Goal: Task Accomplishment & Management: Complete application form

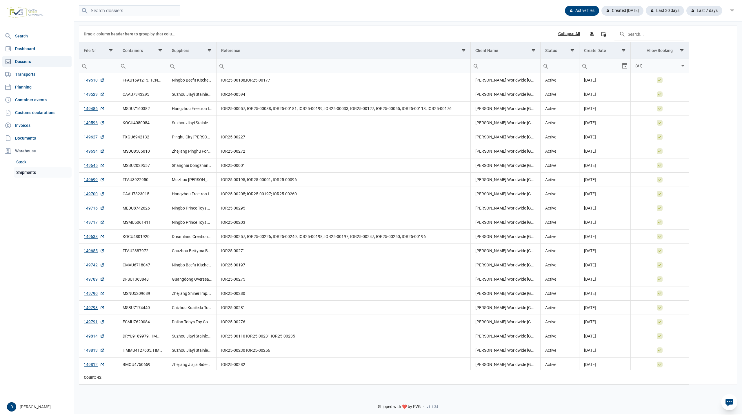
click at [26, 172] on link "Shipments" at bounding box center [43, 172] width 58 height 10
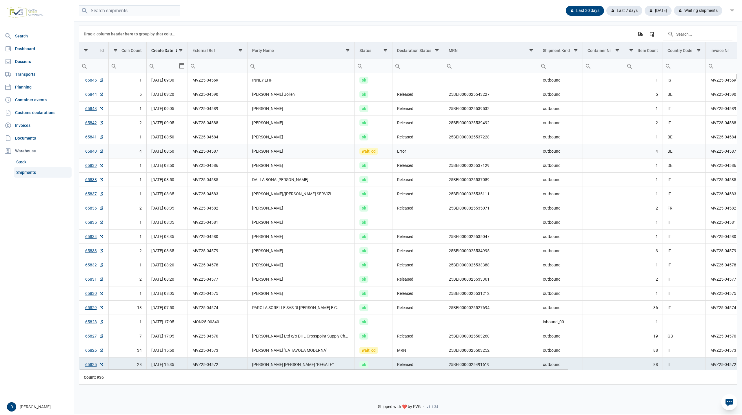
click at [93, 151] on link "65840" at bounding box center [94, 151] width 19 height 6
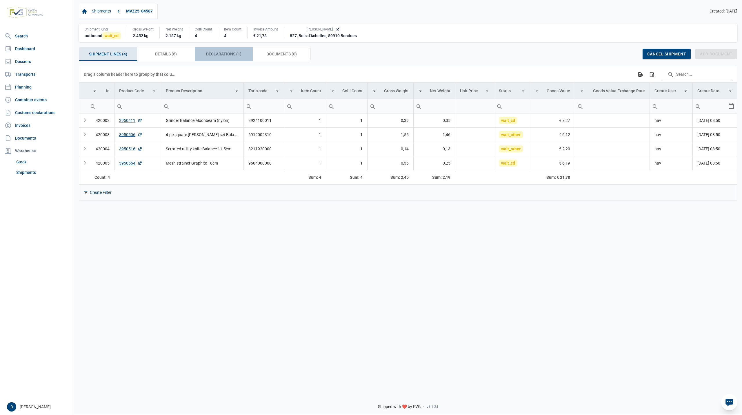
click at [224, 55] on span "Declarations (1) Declarations (1)" at bounding box center [223, 53] width 35 height 7
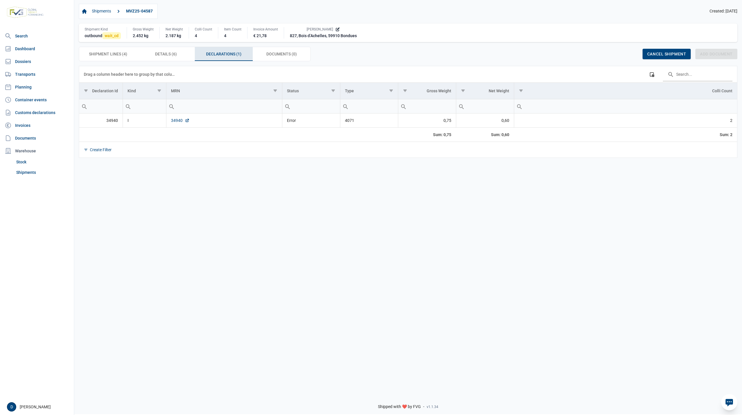
click at [176, 122] on link "34940" at bounding box center [180, 120] width 19 height 6
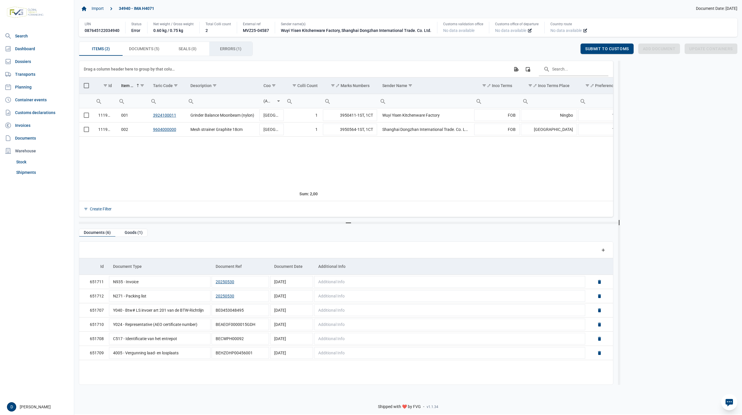
click at [233, 50] on span "Errors (1) Errors (1)" at bounding box center [230, 48] width 21 height 7
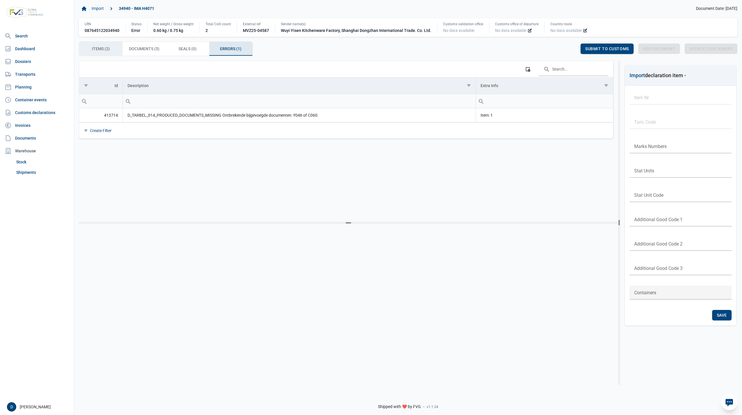
click at [106, 46] on div "Items (2) Items (2)" at bounding box center [100, 49] width 43 height 14
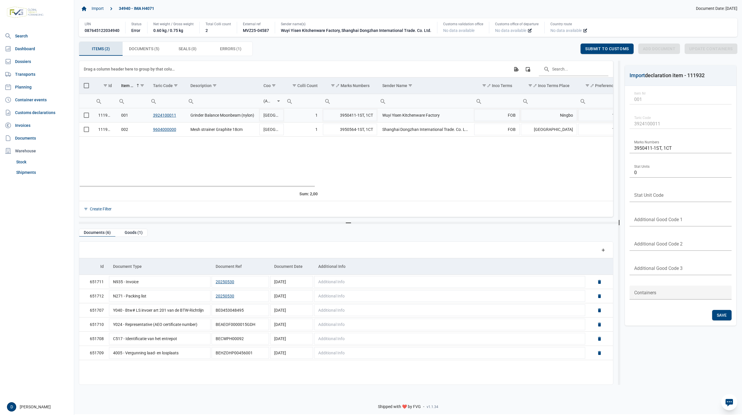
click at [83, 118] on td "Data grid with 2 rows and 23 columns" at bounding box center [86, 115] width 14 height 14
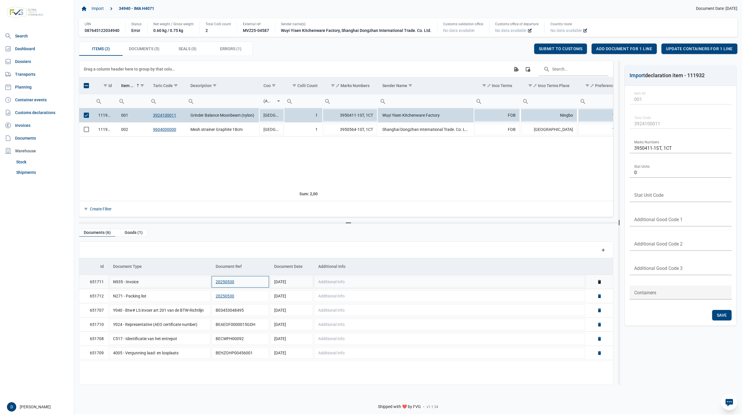
scroll to position [0, 0]
click at [130, 233] on div "Goods (1)" at bounding box center [133, 233] width 27 height 8
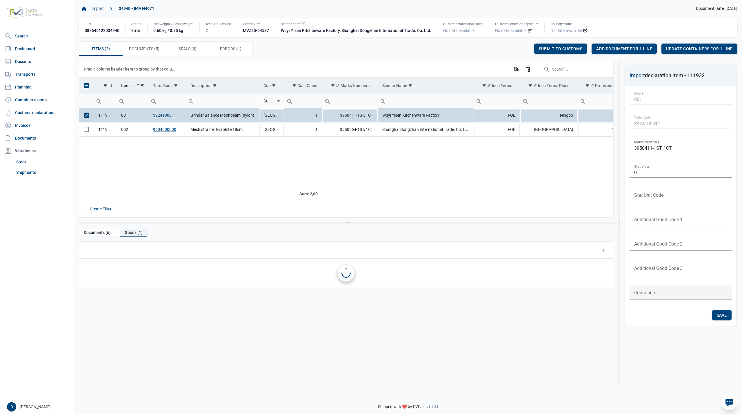
scroll to position [0, 0]
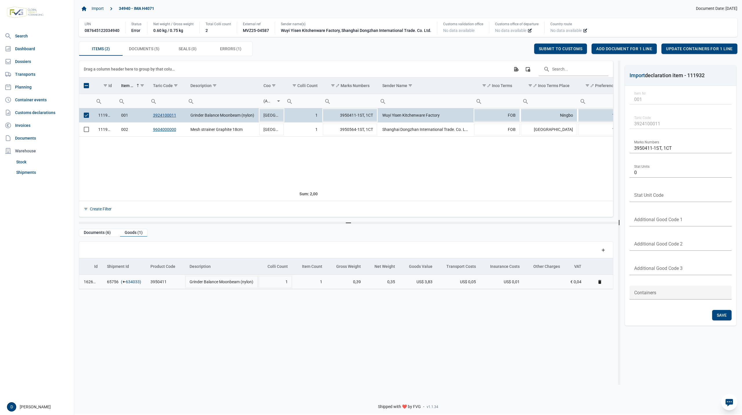
click at [133, 283] on link "634033" at bounding box center [133, 282] width 14 height 6
click at [146, 50] on span "Documents (5) Documents (5)" at bounding box center [144, 48] width 30 height 7
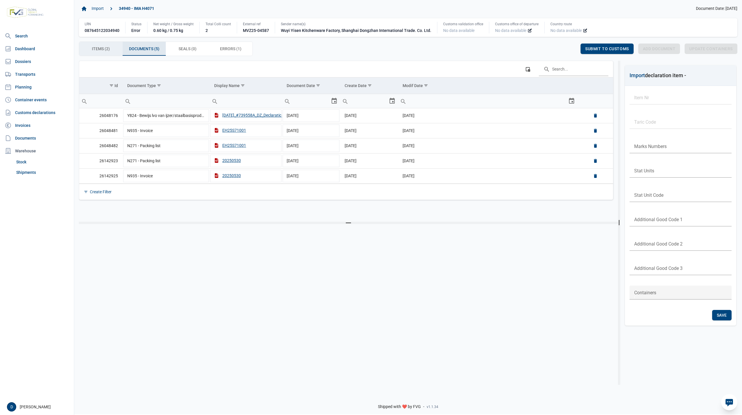
click at [110, 49] on span "Items (2) Items (2)" at bounding box center [101, 48] width 18 height 7
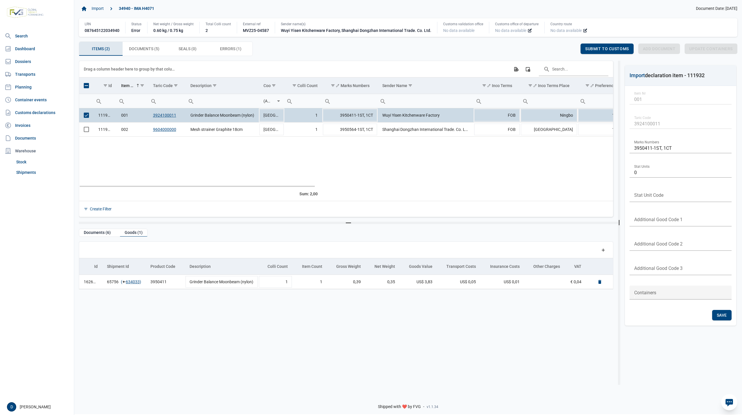
click at [86, 117] on span "Select row" at bounding box center [86, 114] width 5 height 5
click at [85, 117] on span "Select row" at bounding box center [86, 114] width 5 height 5
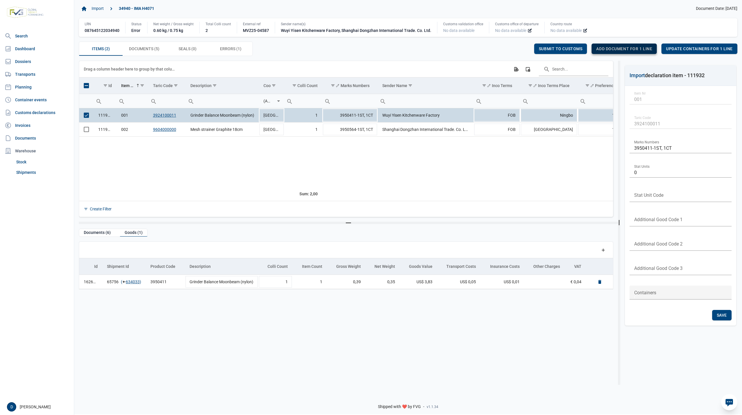
click at [638, 47] on span "Add document for 1 line" at bounding box center [624, 48] width 56 height 5
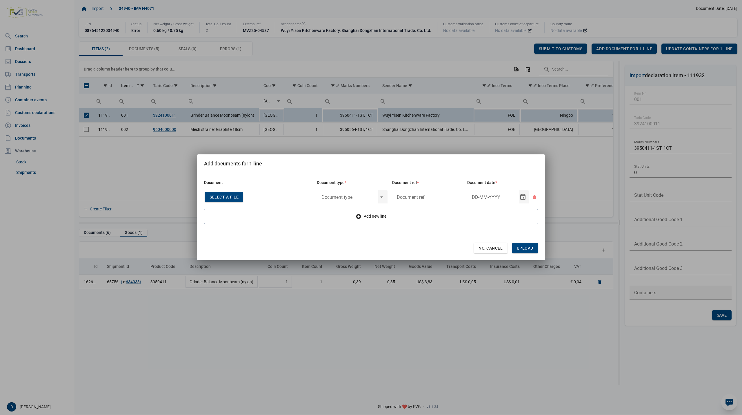
click at [221, 197] on span "Select a file" at bounding box center [224, 197] width 29 height 5
type input "CHEDD.BE.2025.0003708"
click at [359, 197] on input "text" at bounding box center [347, 196] width 61 height 15
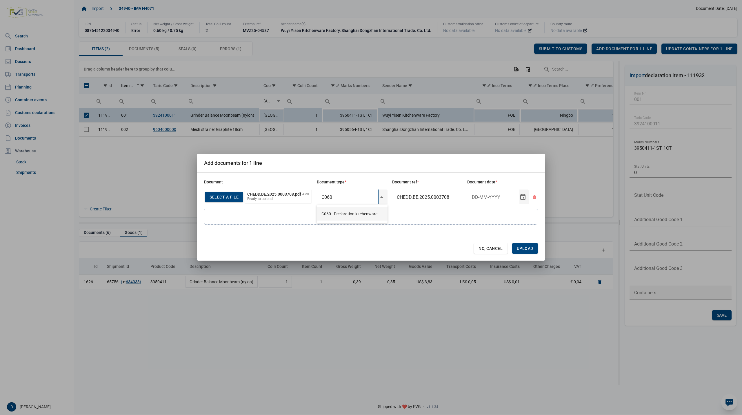
click at [344, 215] on div "C060 - Declaration kitchenware ex CN of HK 284/2011" at bounding box center [352, 214] width 71 height 14
type input "C060 - Declaration kitchenware ex CN of HK 284/2011"
click at [478, 195] on input "Document date" at bounding box center [493, 196] width 52 height 15
type input "21-8-2025"
click at [527, 246] on span "Upload" at bounding box center [525, 248] width 17 height 5
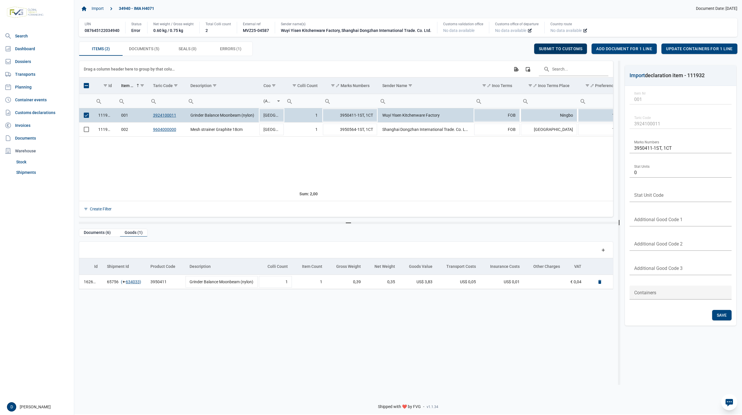
click at [562, 48] on span "Submit to customs" at bounding box center [561, 48] width 44 height 5
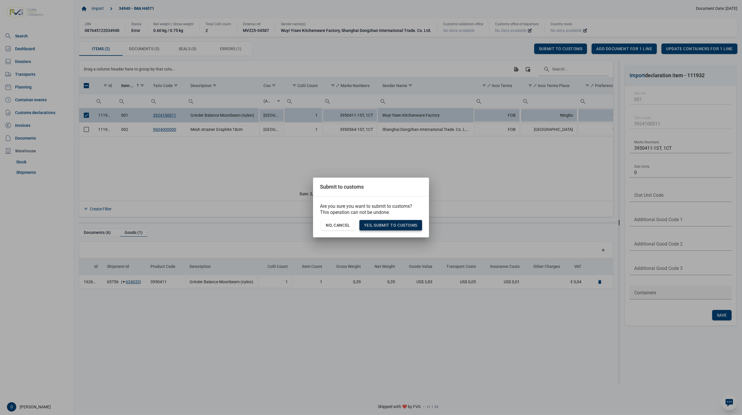
click at [406, 223] on span "Yes, Submit to customs" at bounding box center [390, 225] width 53 height 5
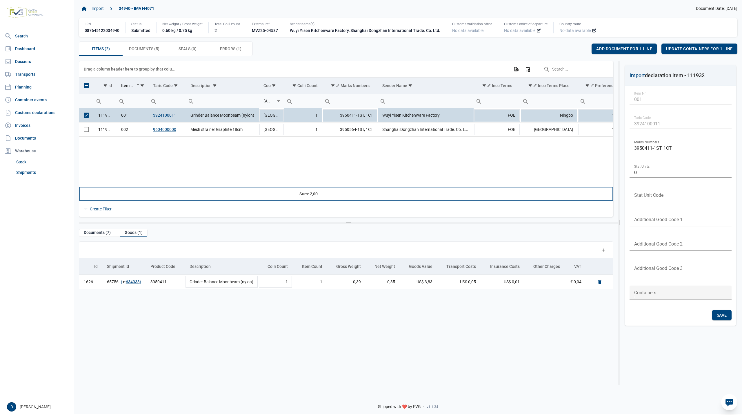
click at [218, 187] on td "Data grid with 2 rows and 23 columns" at bounding box center [222, 194] width 73 height 14
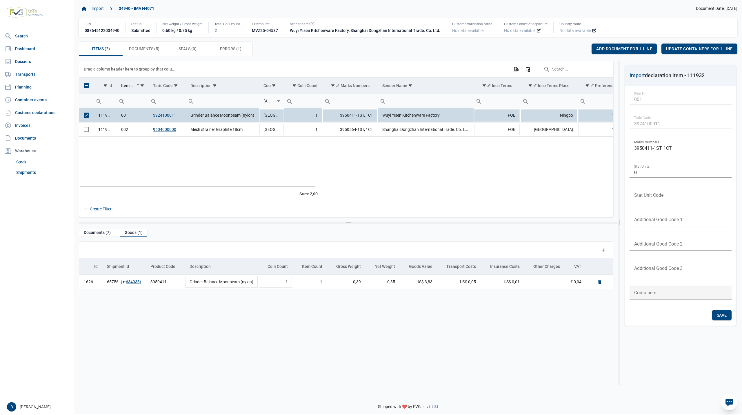
click at [278, 144] on td "Data grid with 2 rows and 23 columns" at bounding box center [272, 160] width 26 height 49
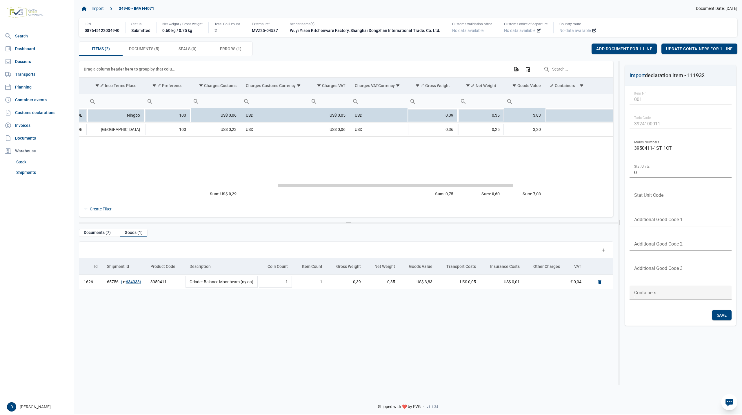
scroll to position [0, 528]
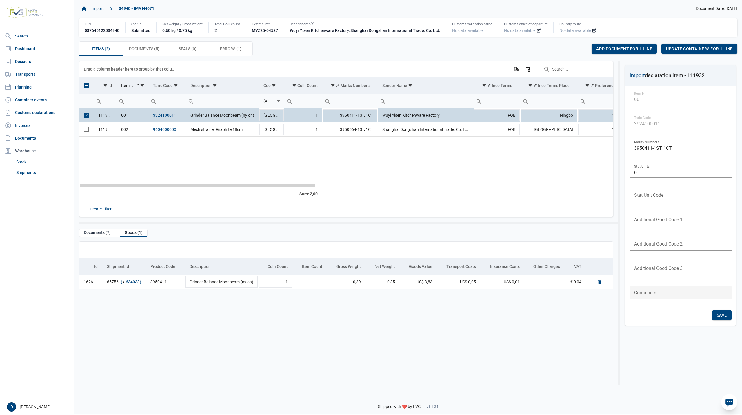
drag, startPoint x: 215, startPoint y: 186, endPoint x: 168, endPoint y: 207, distance: 51.3
click at [168, 207] on body "For evaluation purposes only. Redistribution prohibited. Please register an exi…" at bounding box center [371, 197] width 742 height 415
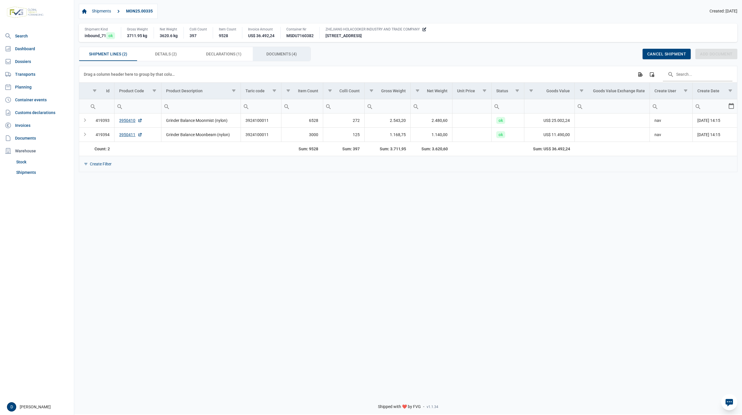
click at [286, 56] on span "Documents (4) Documents (4)" at bounding box center [281, 53] width 30 height 7
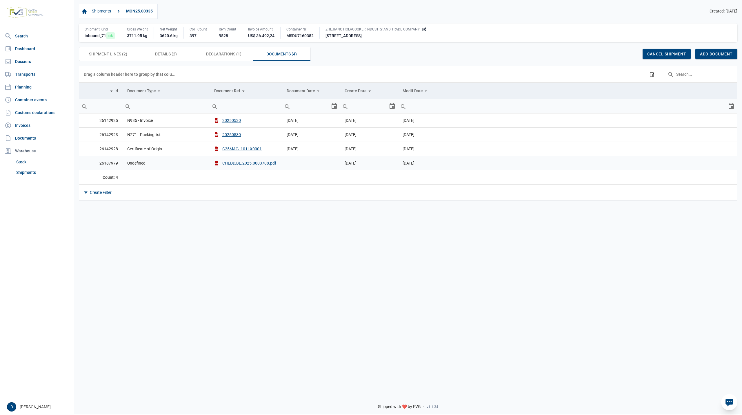
click at [299, 168] on td "Data grid with 4 rows and 6 columns" at bounding box center [311, 163] width 58 height 14
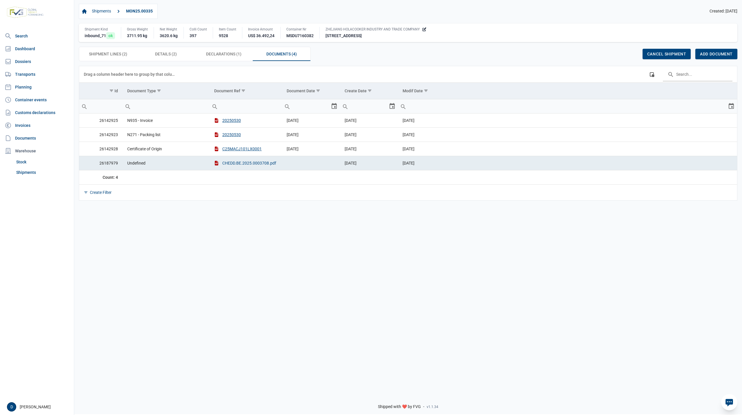
click at [243, 163] on button "CHEDD.BE.2025.0003708.pdf" at bounding box center [245, 163] width 62 height 6
click at [120, 56] on span "Shipment Lines (2) Shipment Lines (2)" at bounding box center [108, 53] width 38 height 7
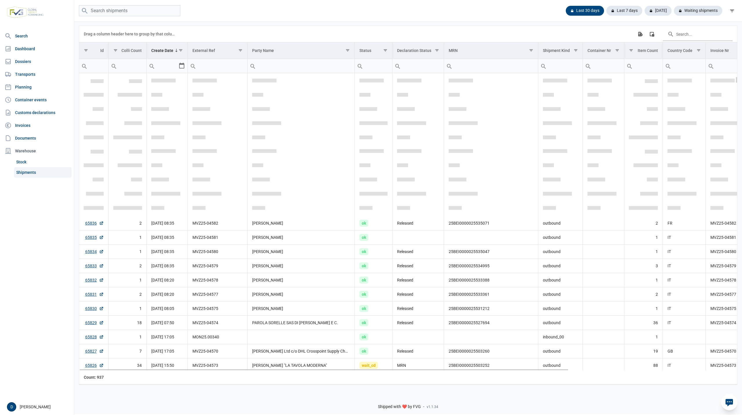
scroll to position [154, 0]
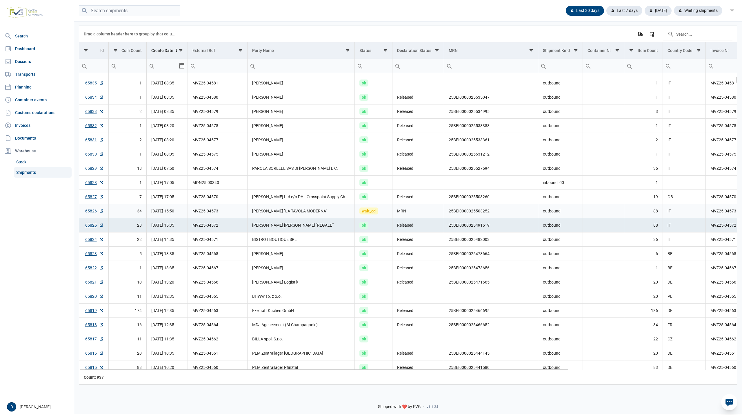
click at [90, 211] on link "65826" at bounding box center [94, 211] width 19 height 6
click at [455, 214] on td "25BEI0000025503252" at bounding box center [491, 211] width 94 height 14
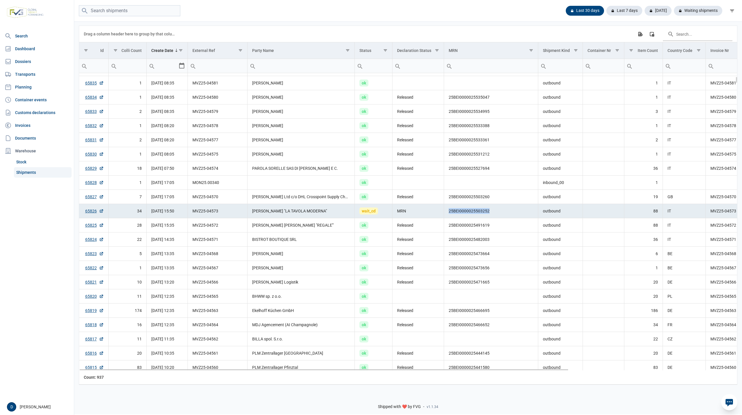
drag, startPoint x: 448, startPoint y: 213, endPoint x: 490, endPoint y: 216, distance: 41.9
click at [490, 216] on td "25BEI0000025503252" at bounding box center [491, 211] width 94 height 14
copy td "25BEI0000025503252"
click at [92, 210] on link "65826" at bounding box center [94, 211] width 19 height 6
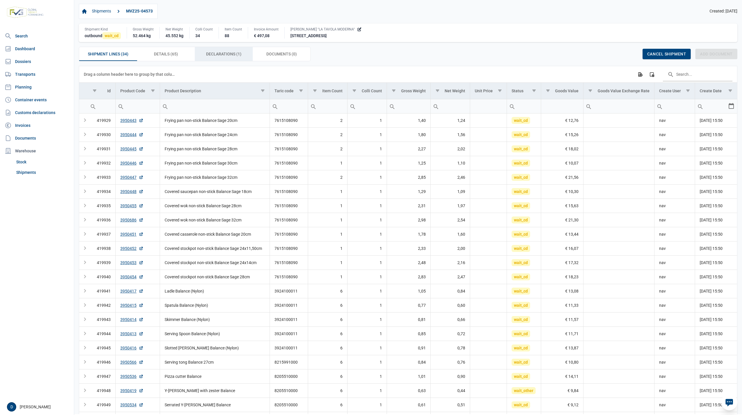
click at [221, 50] on div "Declarations (1) Declarations (1)" at bounding box center [224, 54] width 58 height 14
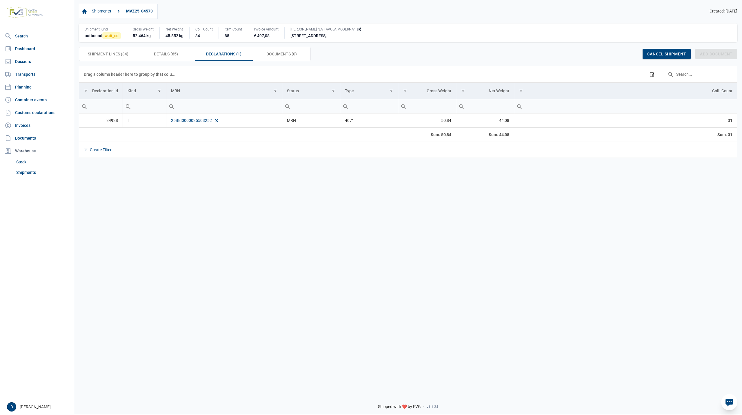
click at [191, 123] on link "25BEI0000025503252" at bounding box center [195, 120] width 48 height 6
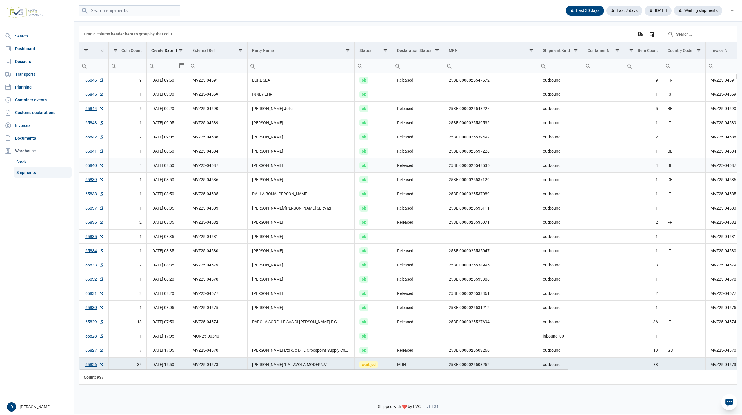
scroll to position [154, 0]
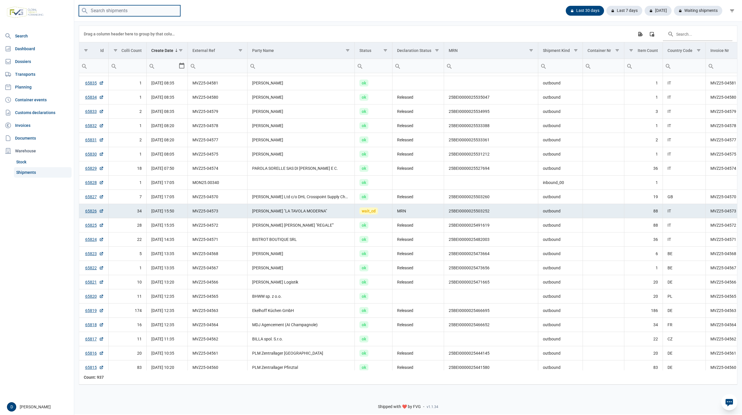
click at [114, 13] on input "search" at bounding box center [129, 10] width 101 height 11
click at [25, 61] on link "Dossiers" at bounding box center [36, 62] width 69 height 12
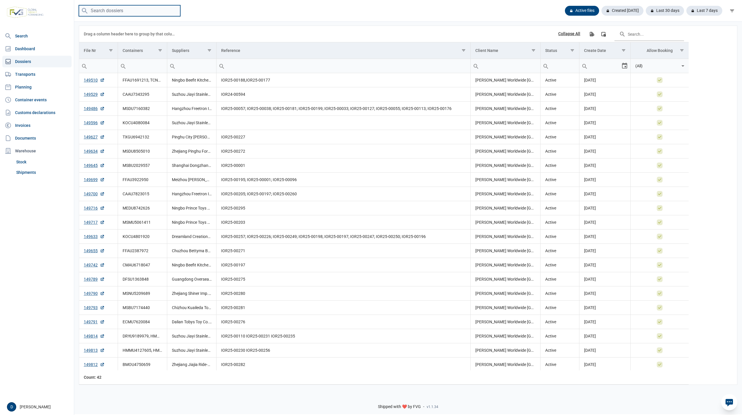
click at [124, 8] on input "search" at bounding box center [129, 10] width 101 height 11
type input "MSMU8395351"
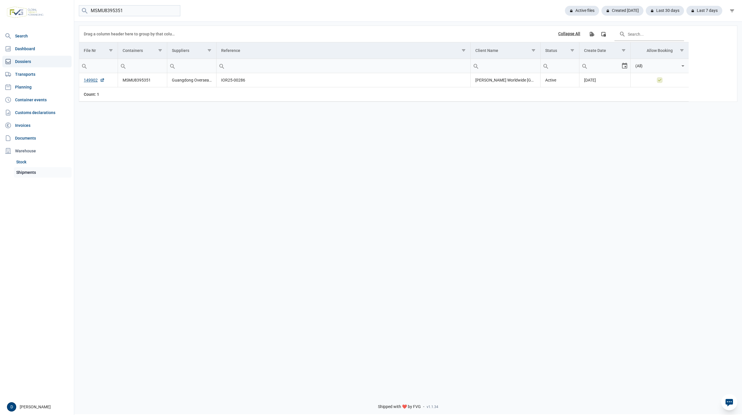
click at [24, 172] on link "Shipments" at bounding box center [43, 172] width 58 height 10
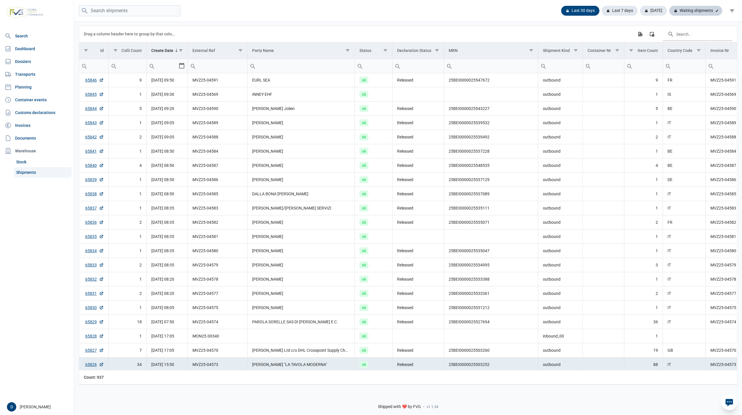
click at [690, 11] on div "Waiting shipments" at bounding box center [695, 11] width 53 height 10
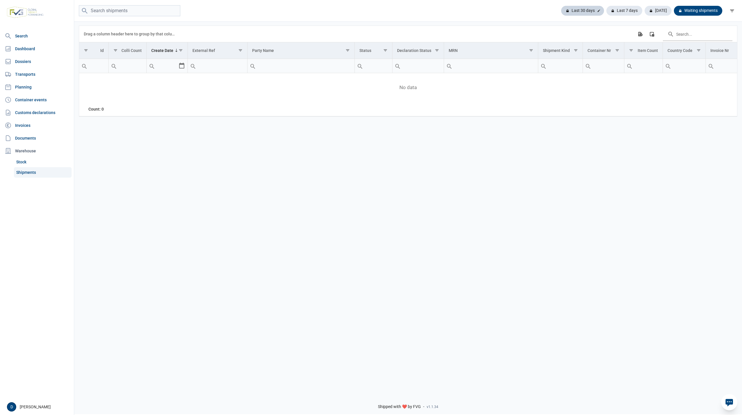
click at [607, 12] on div "Last 30 days" at bounding box center [625, 11] width 36 height 10
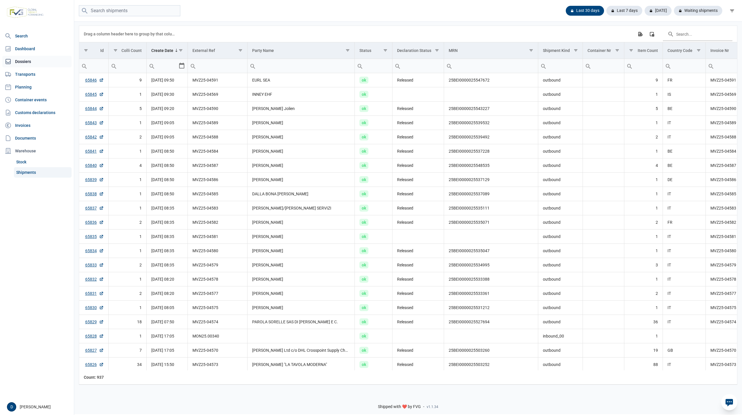
click at [20, 64] on link "Dossiers" at bounding box center [36, 62] width 69 height 12
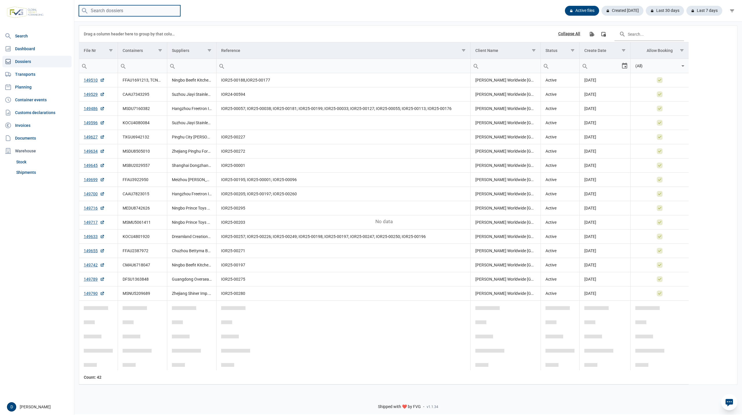
click at [135, 9] on input "search" at bounding box center [129, 10] width 101 height 11
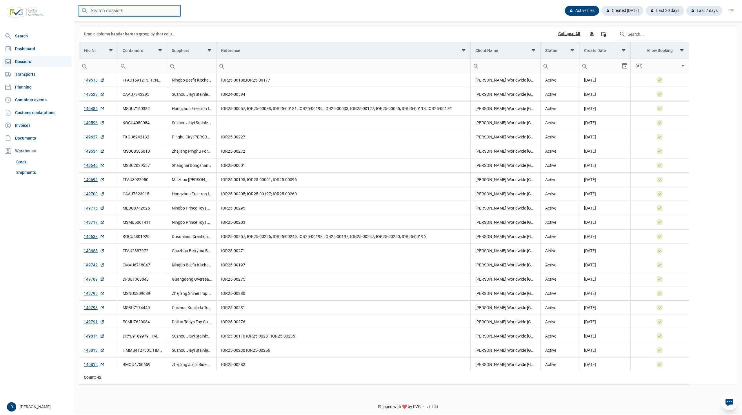
paste input "MSMU5061411"
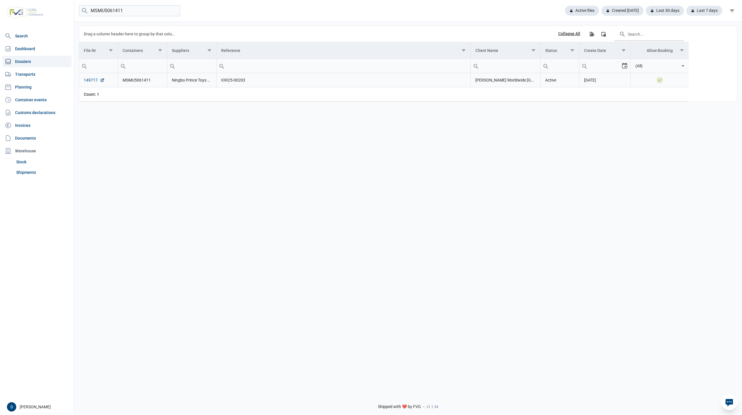
click at [89, 80] on link "149717" at bounding box center [94, 80] width 21 height 6
drag, startPoint x: 128, startPoint y: 10, endPoint x: 78, endPoint y: 13, distance: 50.0
click at [79, 13] on input "MSMU5061411" at bounding box center [129, 10] width 101 height 11
click at [92, 81] on link "149699" at bounding box center [94, 80] width 21 height 6
drag, startPoint x: 125, startPoint y: 6, endPoint x: 70, endPoint y: 7, distance: 54.5
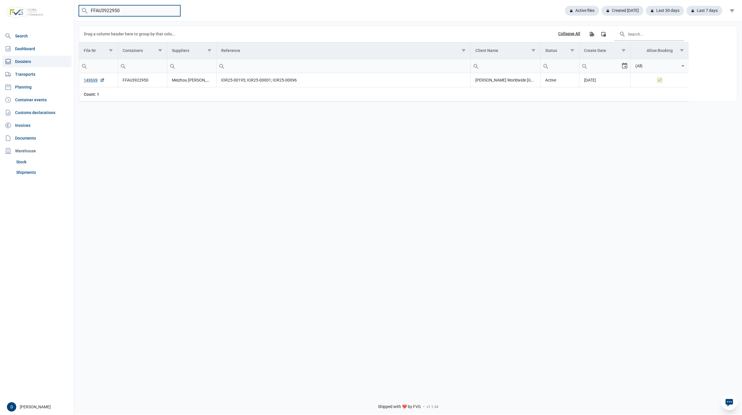
click at [70, 7] on div "Search Dashboard Dossiers Transports Planning Container events Customs declarat…" at bounding box center [371, 206] width 742 height 415
paste input "MSBU2029557"
type input "MSBU2029557"
click at [88, 81] on link "149645" at bounding box center [94, 80] width 21 height 6
drag, startPoint x: 123, startPoint y: 8, endPoint x: 64, endPoint y: 10, distance: 58.9
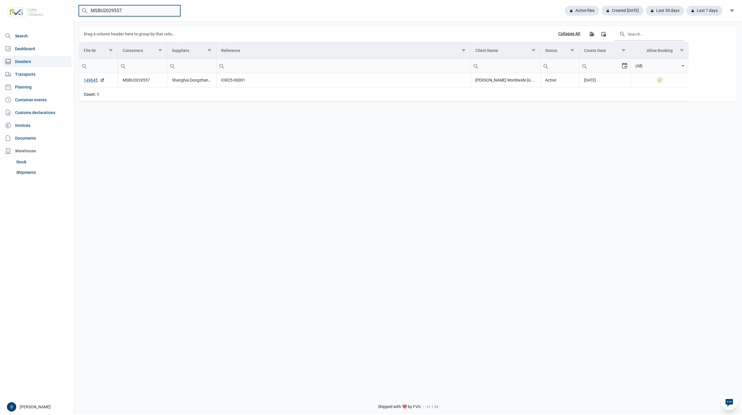
click at [64, 10] on div "Search Dashboard Dossiers Transports Planning Container events Customs declarat…" at bounding box center [371, 206] width 742 height 415
paste input "DFSU1363848"
type input "DFSU1363848"
click at [85, 81] on link "149789" at bounding box center [94, 80] width 21 height 6
click at [27, 171] on link "Shipments" at bounding box center [43, 172] width 58 height 10
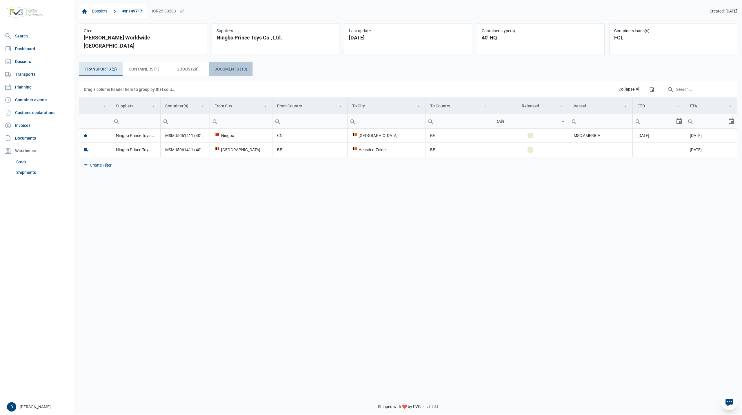
click at [225, 66] on span "Documents (10) Documents (10)" at bounding box center [231, 69] width 33 height 7
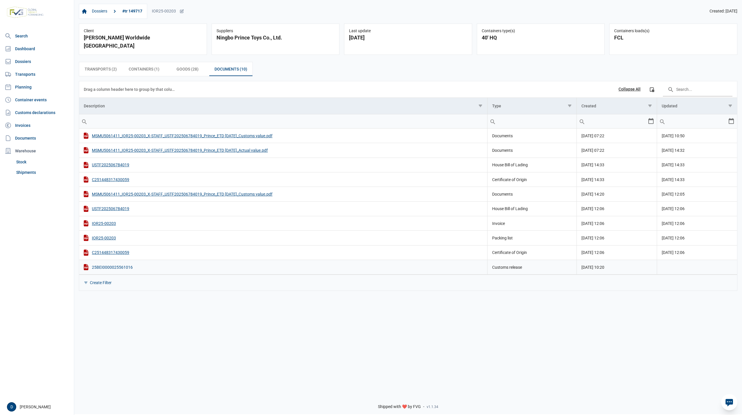
click at [118, 264] on div "25BEI0000025561016" at bounding box center [283, 267] width 399 height 6
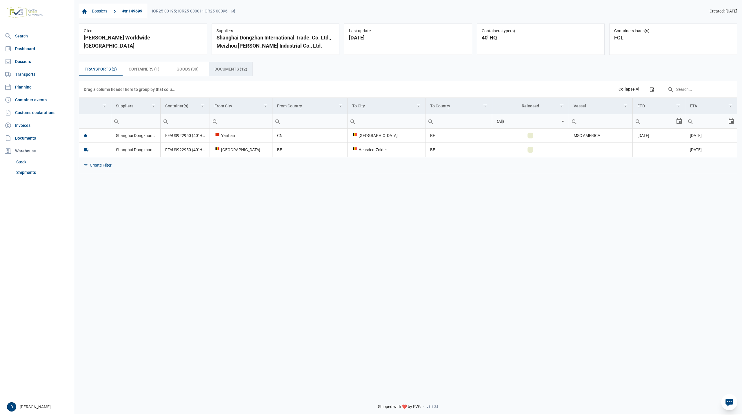
click at [236, 70] on span "Documents (12) Documents (12)" at bounding box center [231, 69] width 33 height 7
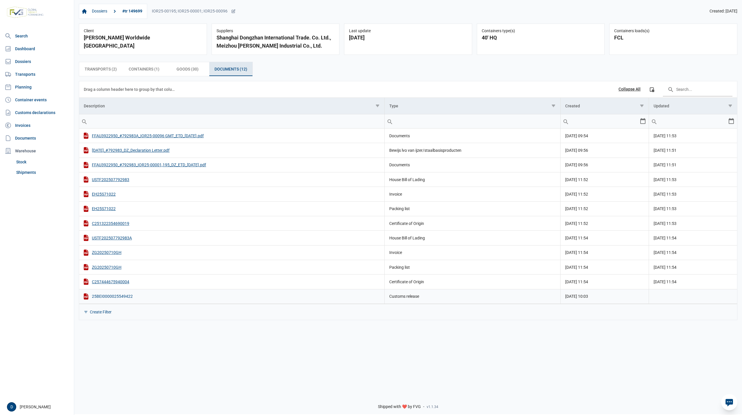
click at [116, 299] on div "25BEI0000025549422" at bounding box center [232, 296] width 296 height 6
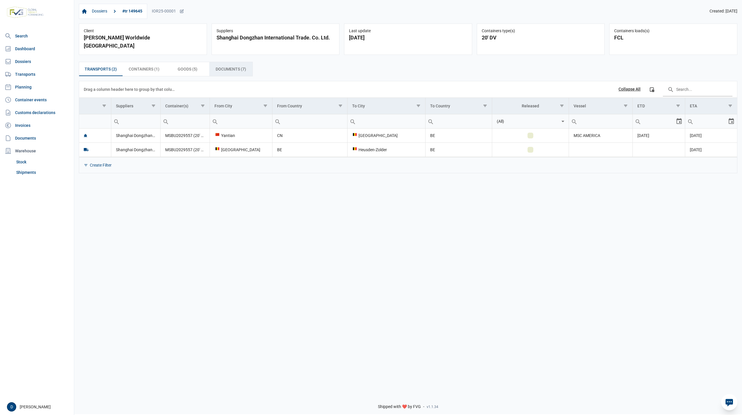
click at [227, 66] on span "Documents (7) Documents (7)" at bounding box center [231, 69] width 30 height 7
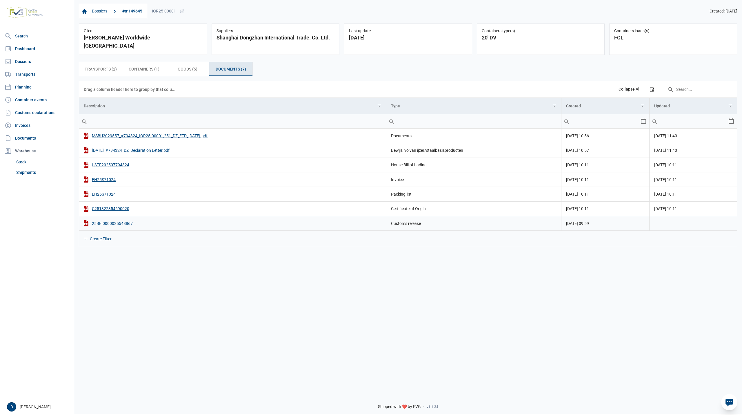
click at [107, 220] on div "25BEI0000025548867" at bounding box center [233, 223] width 298 height 6
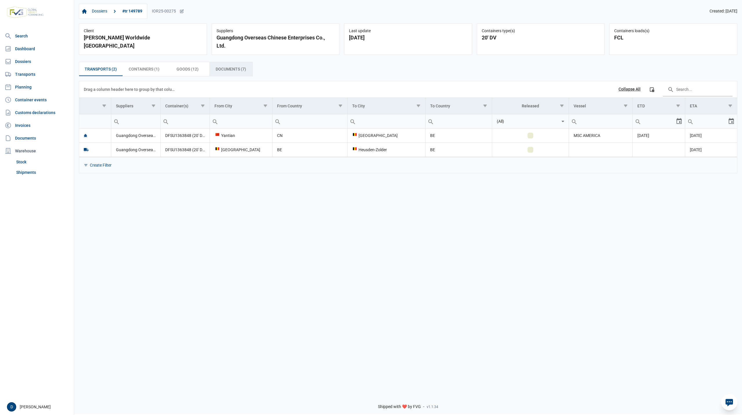
click at [240, 69] on span "Documents (7) Documents (7)" at bounding box center [231, 69] width 30 height 7
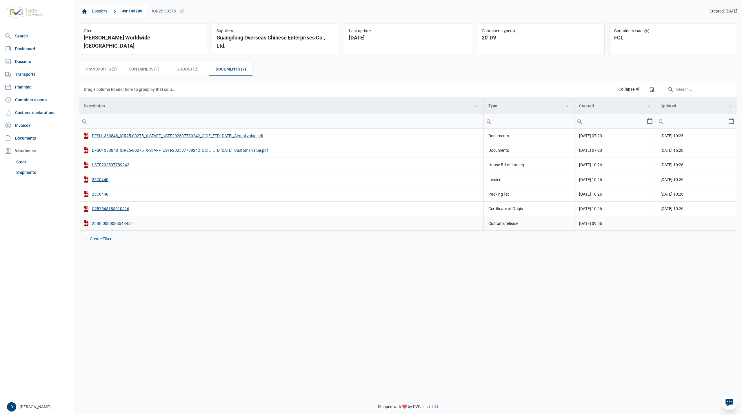
click at [119, 224] on div "25BEI0000025548452" at bounding box center [281, 223] width 395 height 6
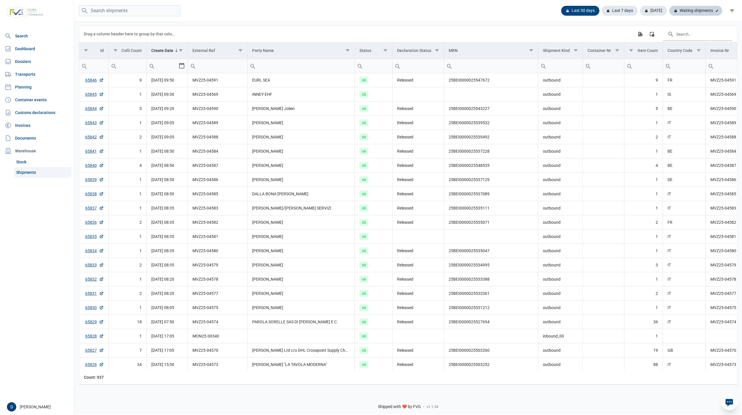
click at [689, 9] on div "Waiting shipments" at bounding box center [695, 11] width 53 height 10
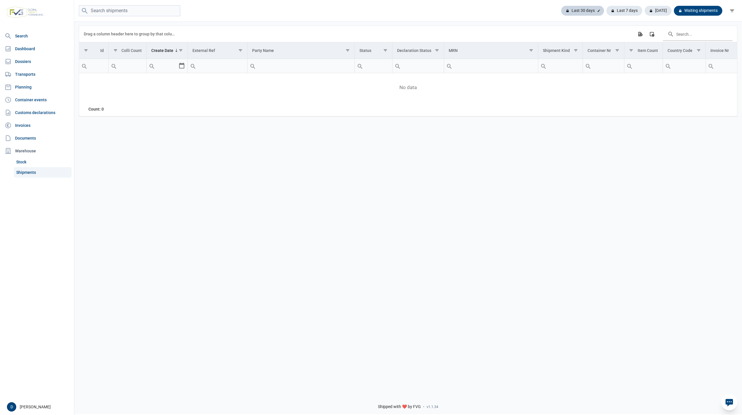
click at [607, 12] on div "Last 30 days" at bounding box center [625, 11] width 36 height 10
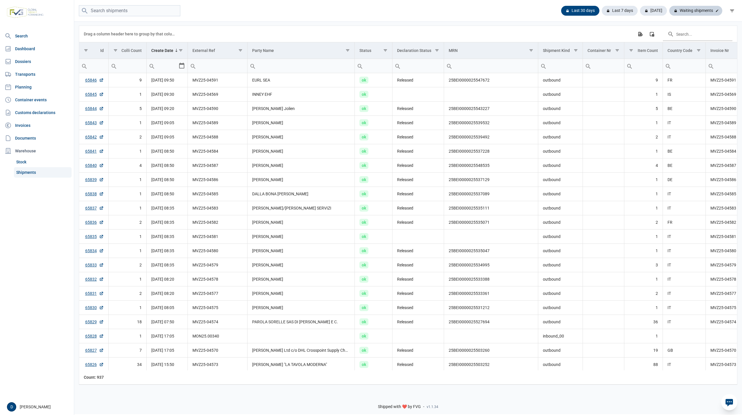
click at [704, 8] on div "Waiting shipments" at bounding box center [695, 11] width 53 height 10
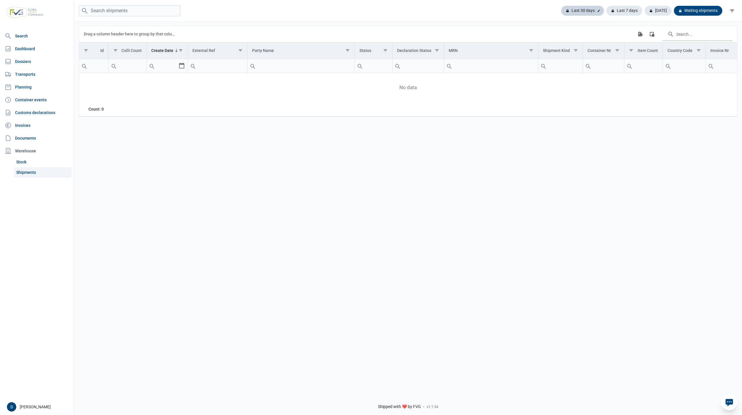
click at [607, 8] on div "Last 30 days" at bounding box center [625, 11] width 36 height 10
